Goal: Check status

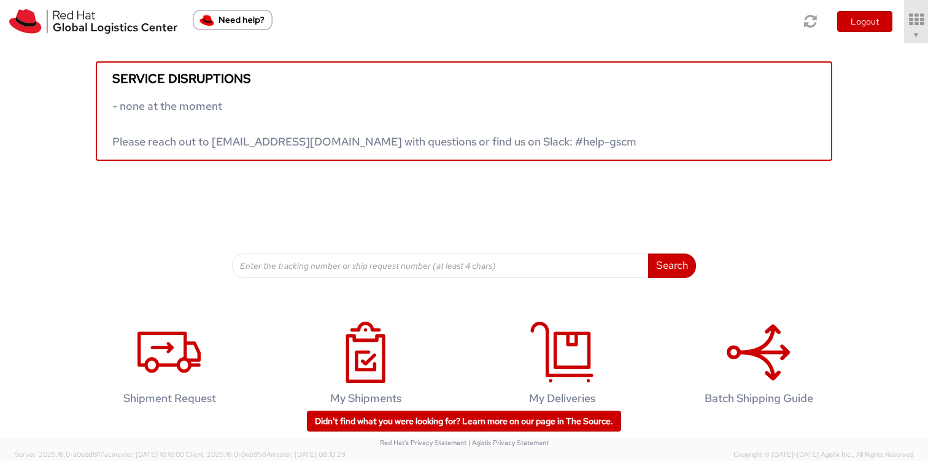
scroll to position [25, 0]
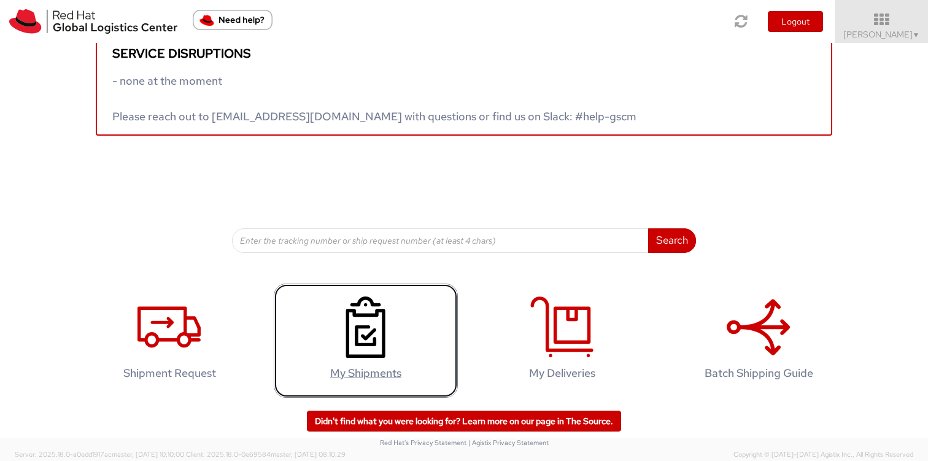
click at [348, 343] on use at bounding box center [365, 326] width 39 height 61
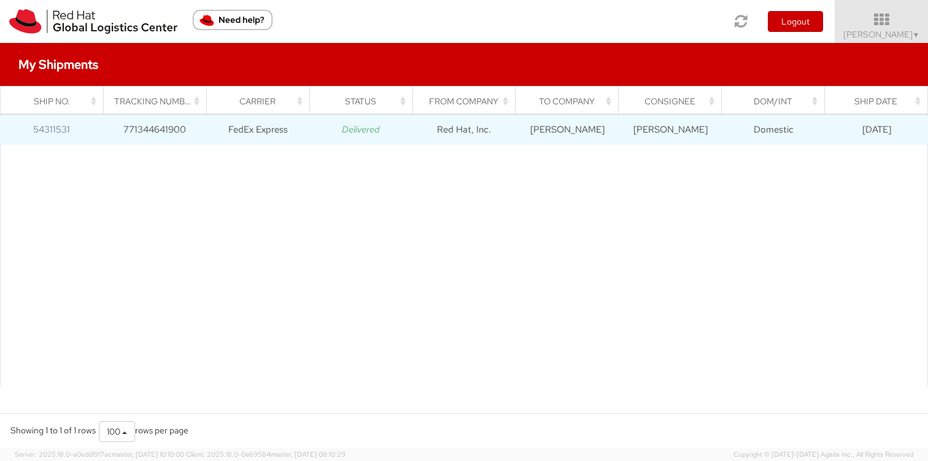
click at [134, 134] on td "771344641900" at bounding box center [154, 129] width 103 height 31
click at [39, 124] on link "54311531" at bounding box center [51, 129] width 37 height 12
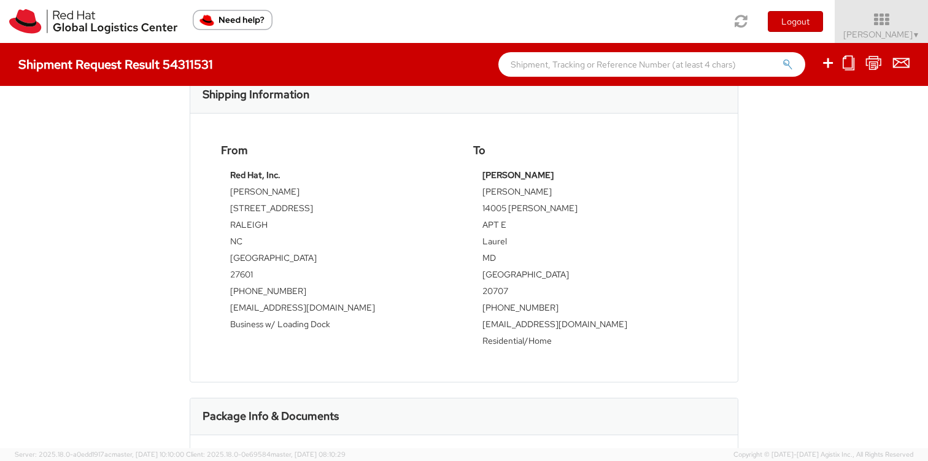
scroll to position [325, 0]
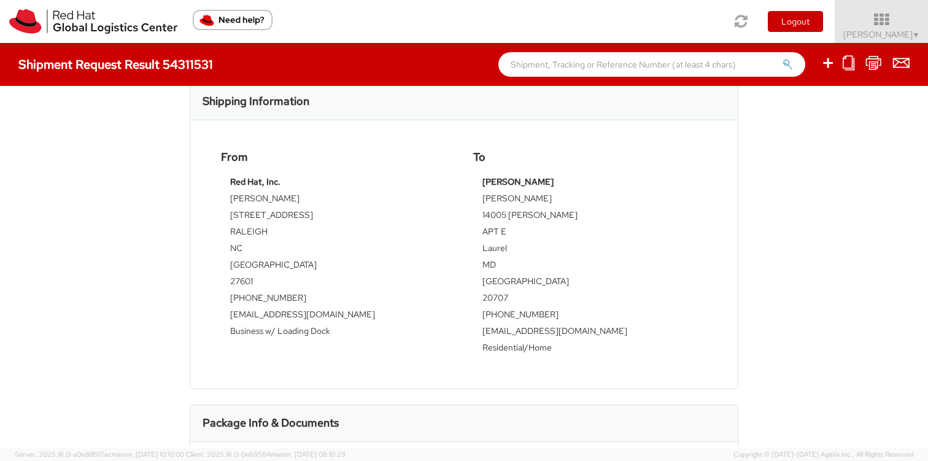
click at [715, 133] on div "From Red Hat, Inc. Shubham Gundekar 100 East Davie Street RALEIGH NC United Sta…" at bounding box center [464, 254] width 548 height 268
click at [255, 230] on td "RALEIGH" at bounding box center [337, 233] width 215 height 17
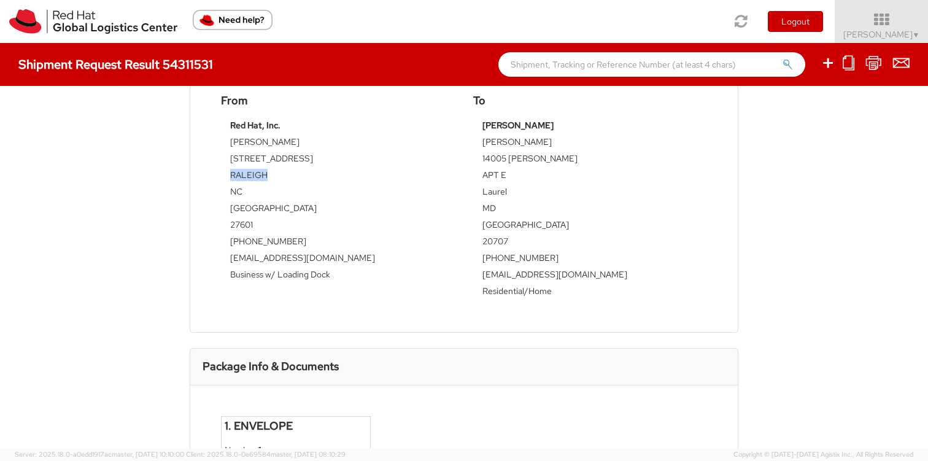
scroll to position [350, 0]
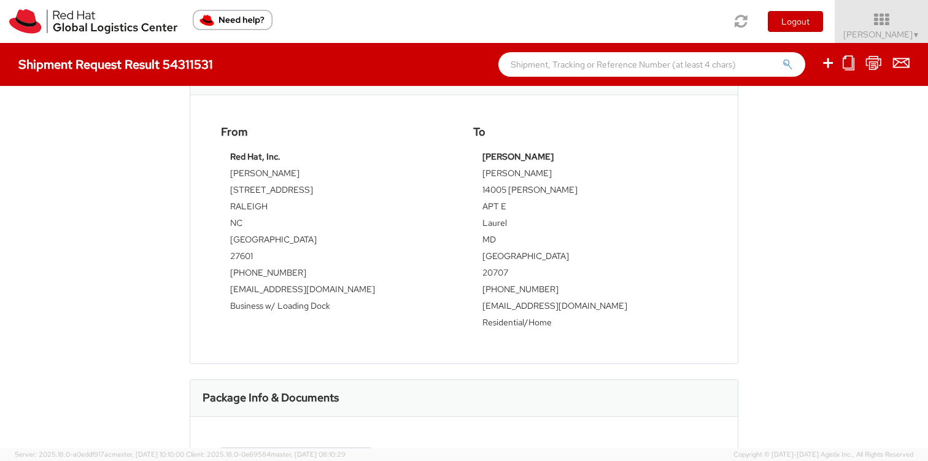
click at [731, 451] on agx-version "Server: 2025.18.0-a0edd1917ac master, 2025-09-04 10:10:00 Client: 2025.18.0-0e6…" at bounding box center [464, 454] width 928 height 13
